Goal: Navigation & Orientation: Go to known website

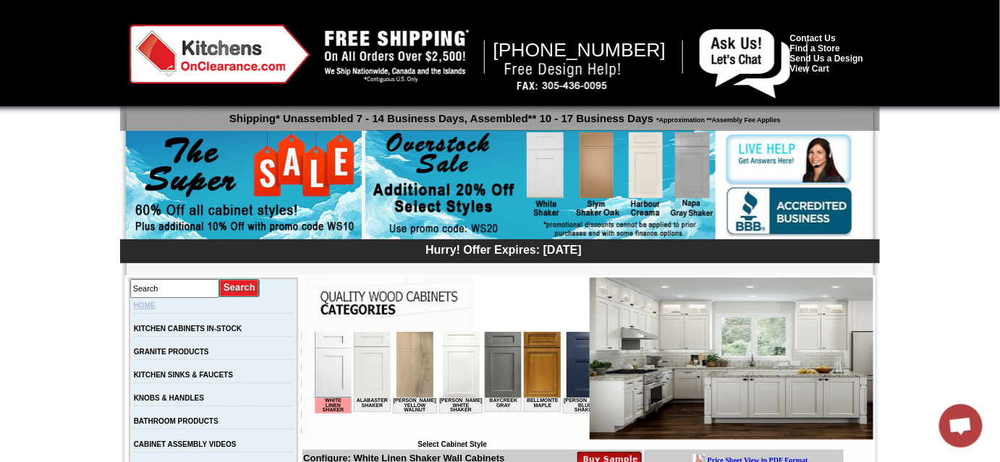
click at [156, 305] on link "HOME" at bounding box center [145, 306] width 22 height 8
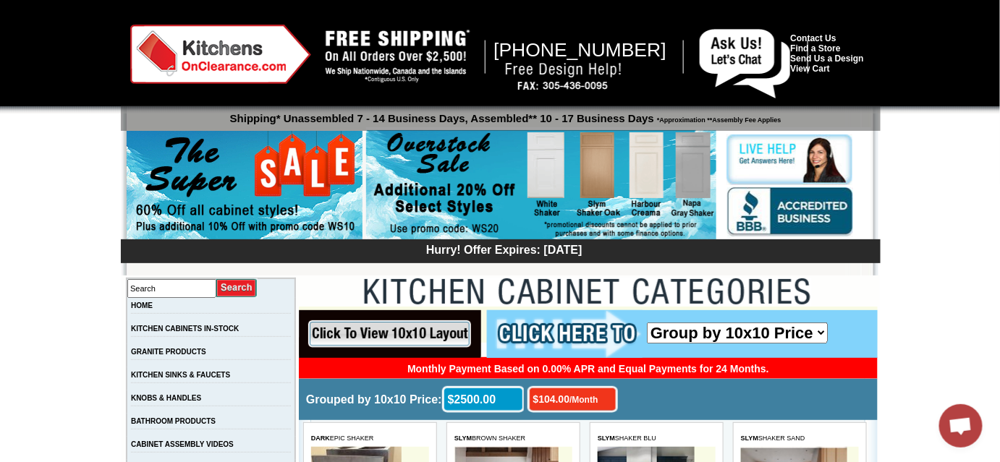
scroll to position [3053, 0]
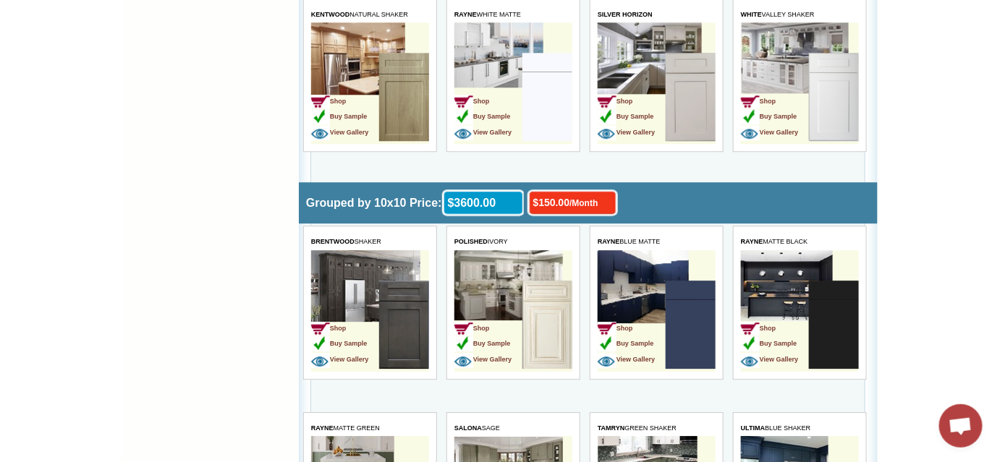
click at [480, 191] on div "$3600.00" at bounding box center [482, 208] width 82 height 34
drag, startPoint x: 471, startPoint y: 193, endPoint x: 543, endPoint y: 203, distance: 72.3
click at [523, 203] on div "$3600.00" at bounding box center [482, 208] width 82 height 34
copy div "$3600.00"
